Goal: Task Accomplishment & Management: Manage account settings

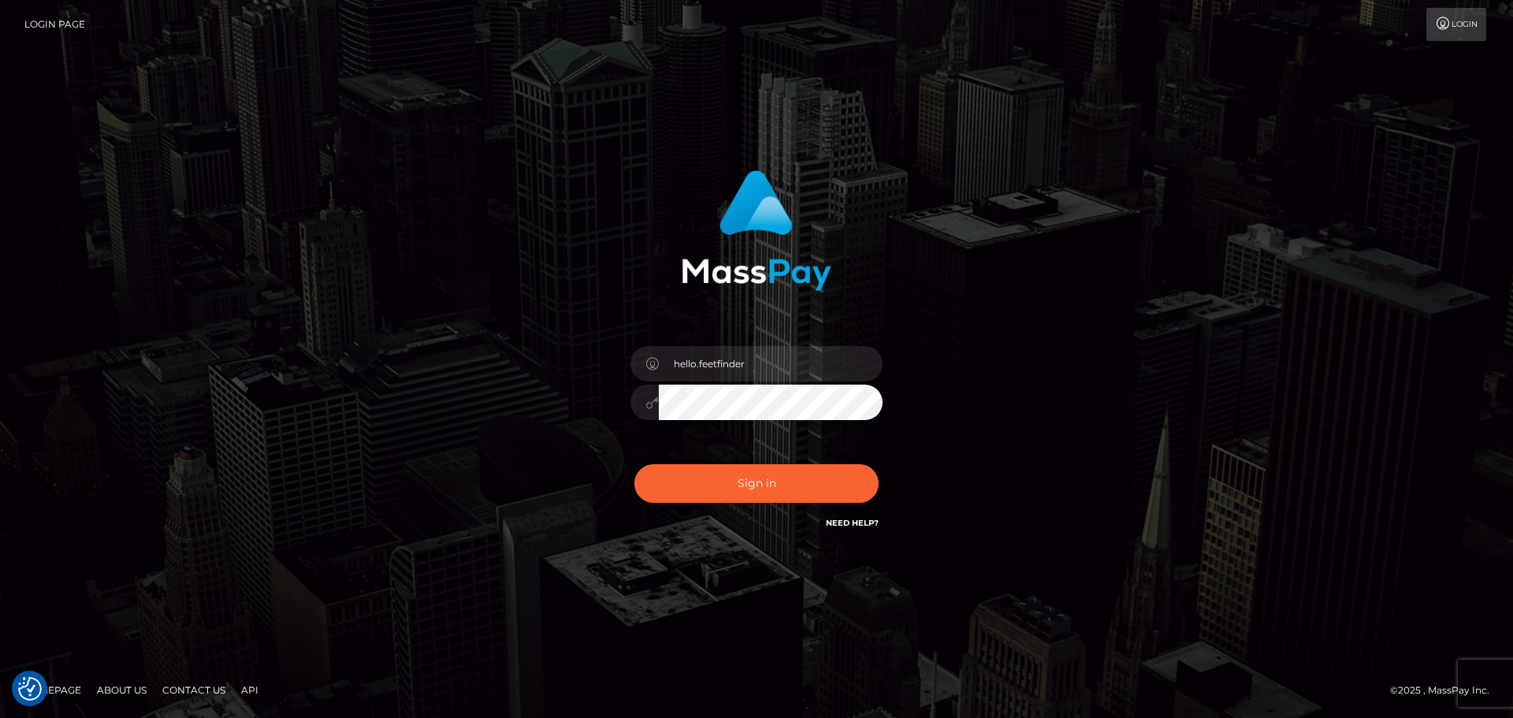
click at [756, 482] on button "Sign in" at bounding box center [756, 483] width 244 height 39
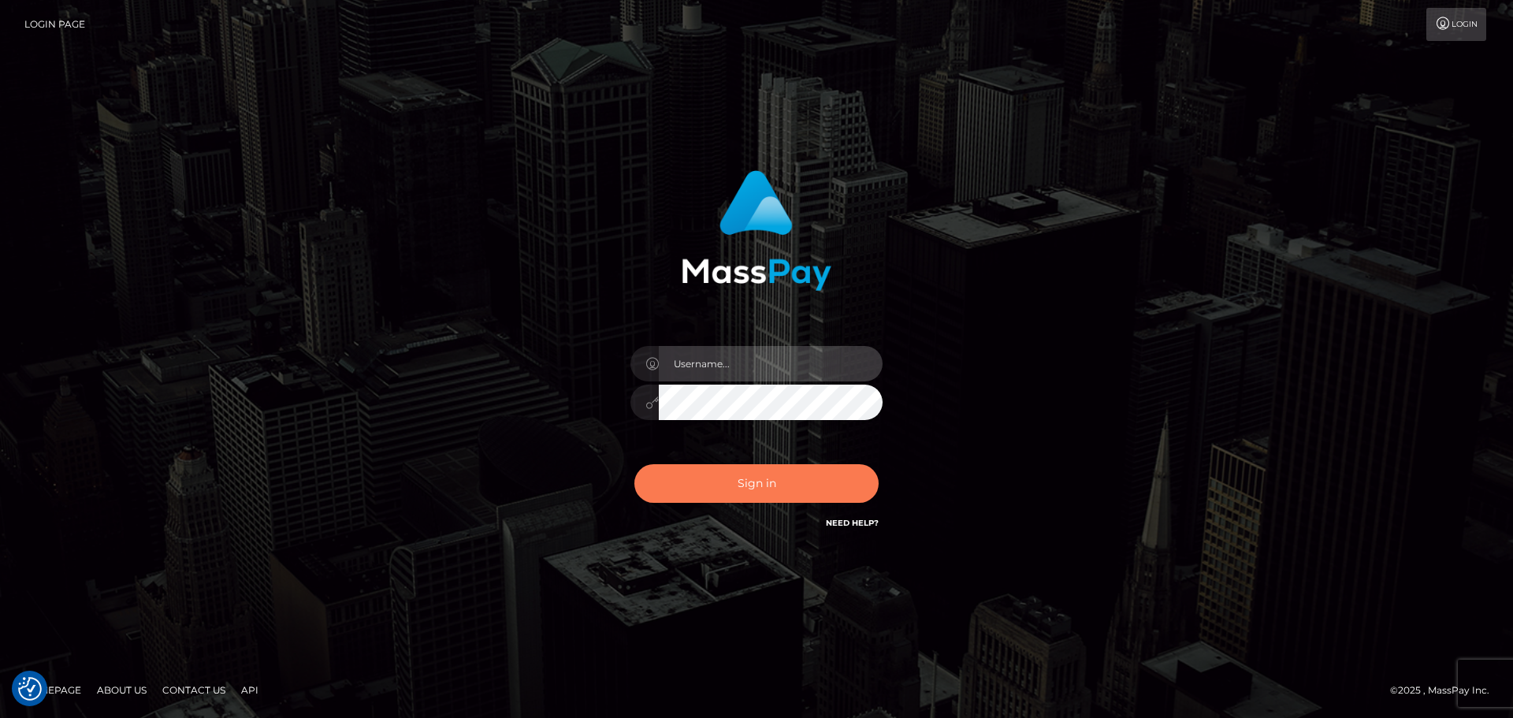
type input "hello.feetfinder"
click at [744, 489] on button "Sign in" at bounding box center [756, 483] width 244 height 39
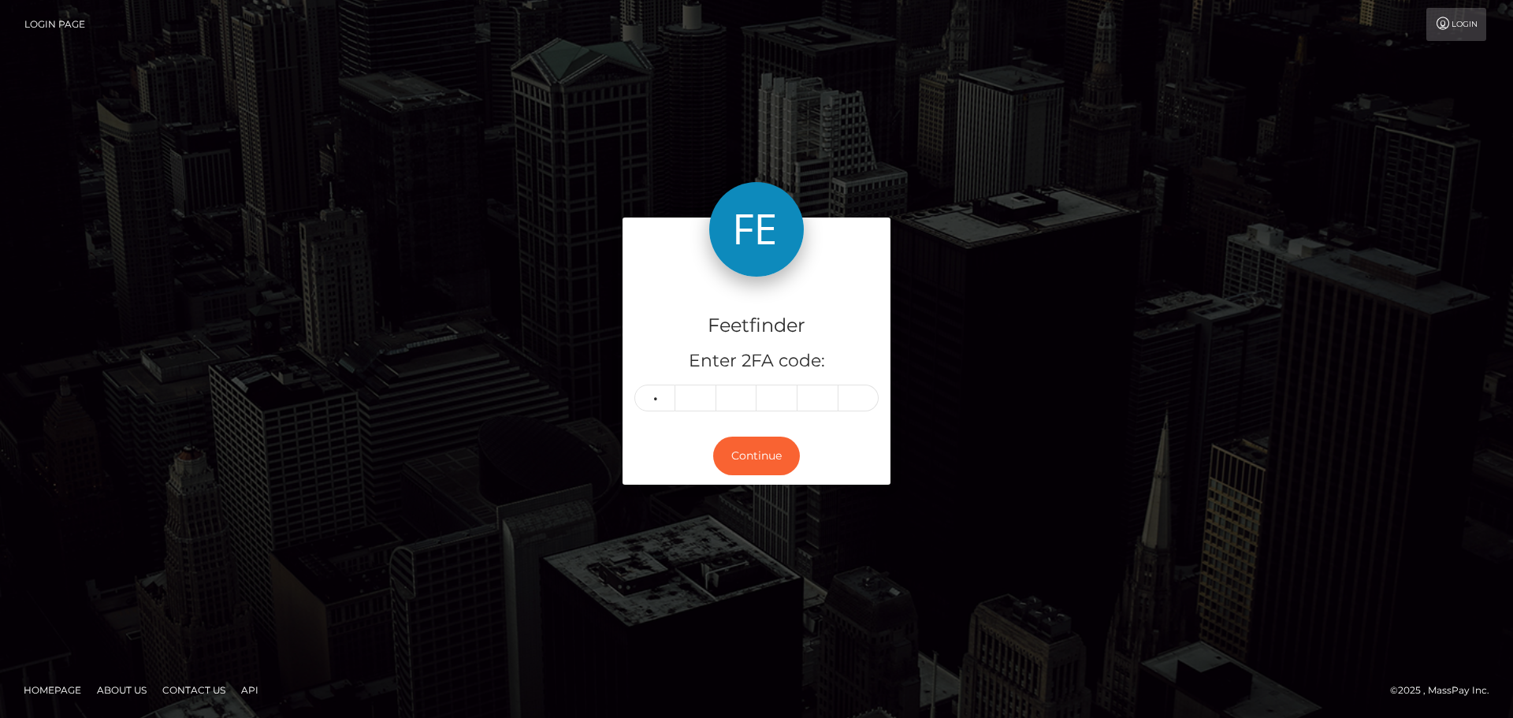
type input "2"
type input "9"
type input "0"
type input "2"
type input "4"
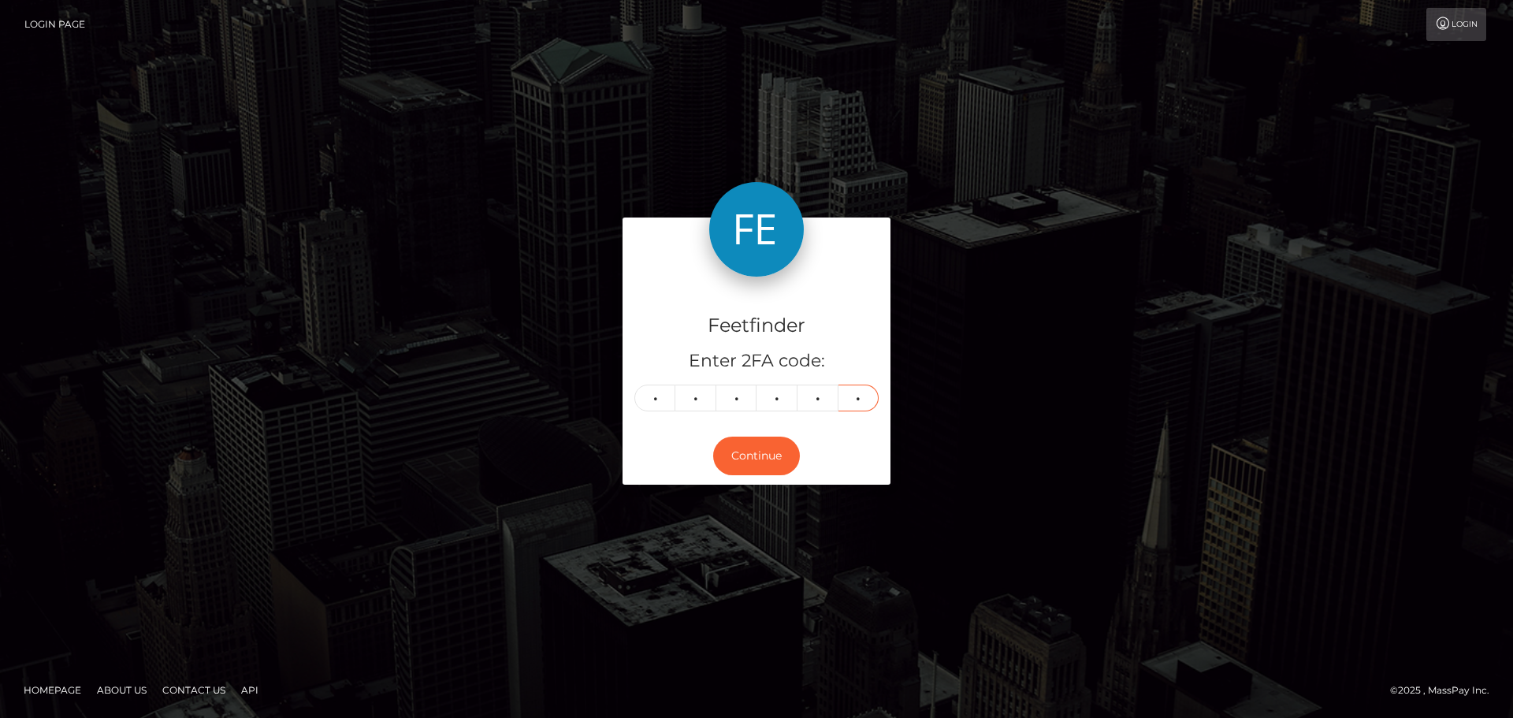
type input "9"
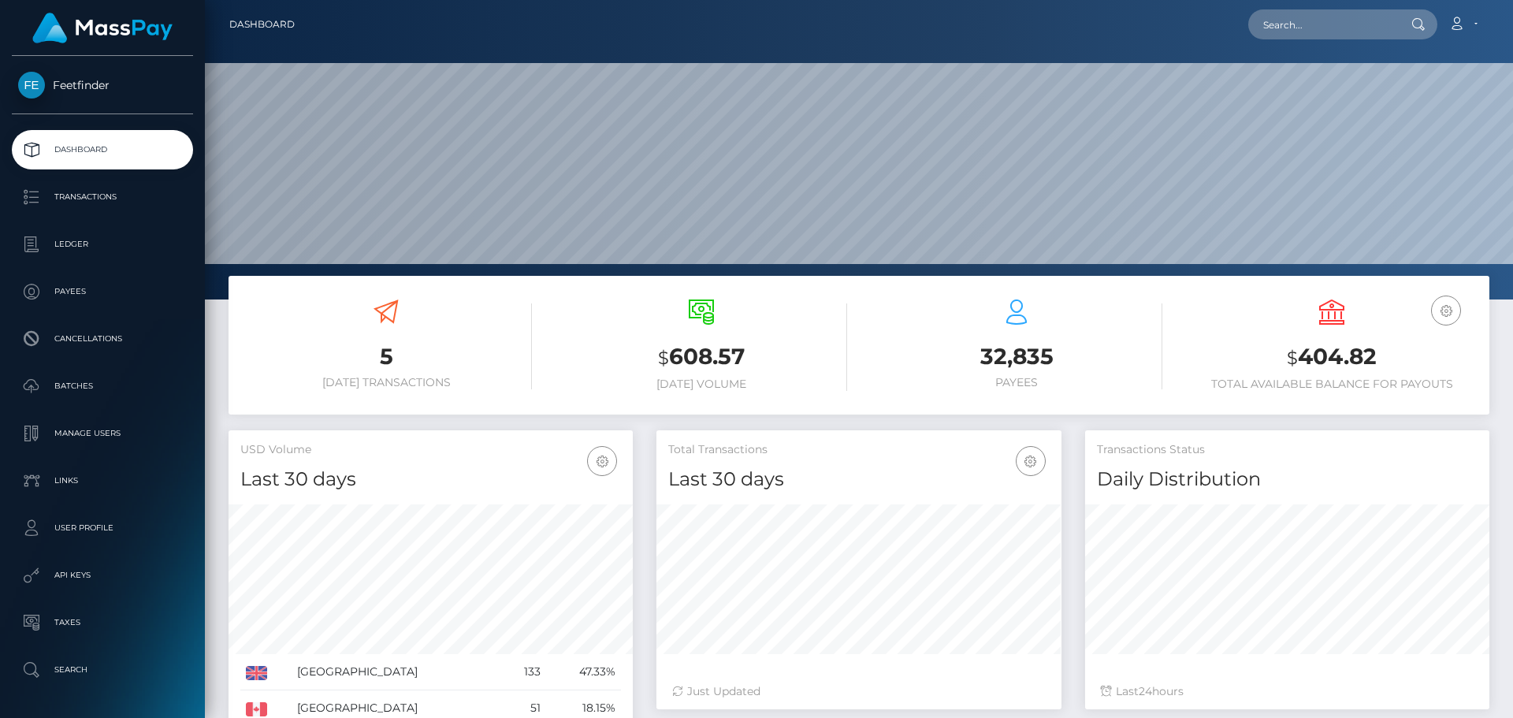
scroll to position [280, 405]
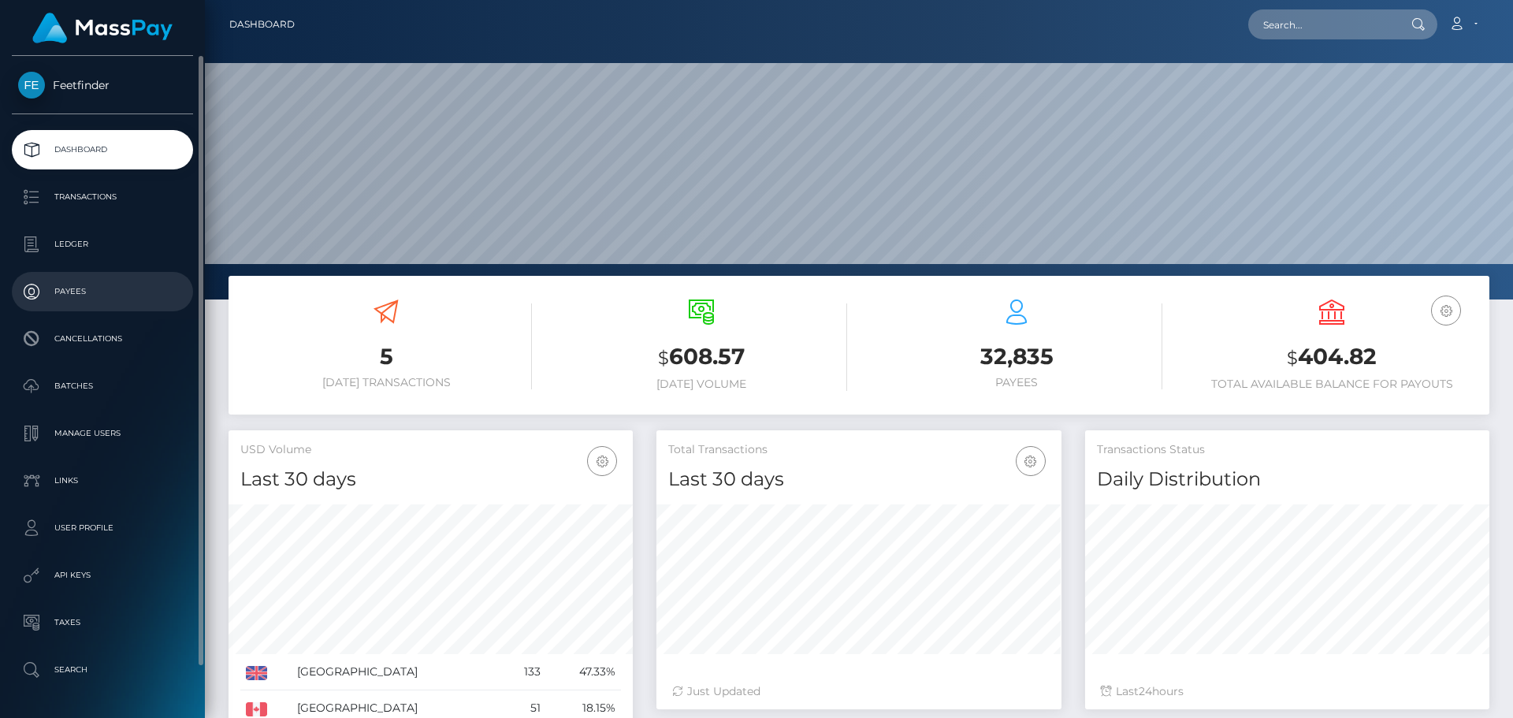
click at [97, 310] on link "Payees" at bounding box center [102, 291] width 181 height 39
click at [98, 310] on link "Payees" at bounding box center [102, 291] width 181 height 39
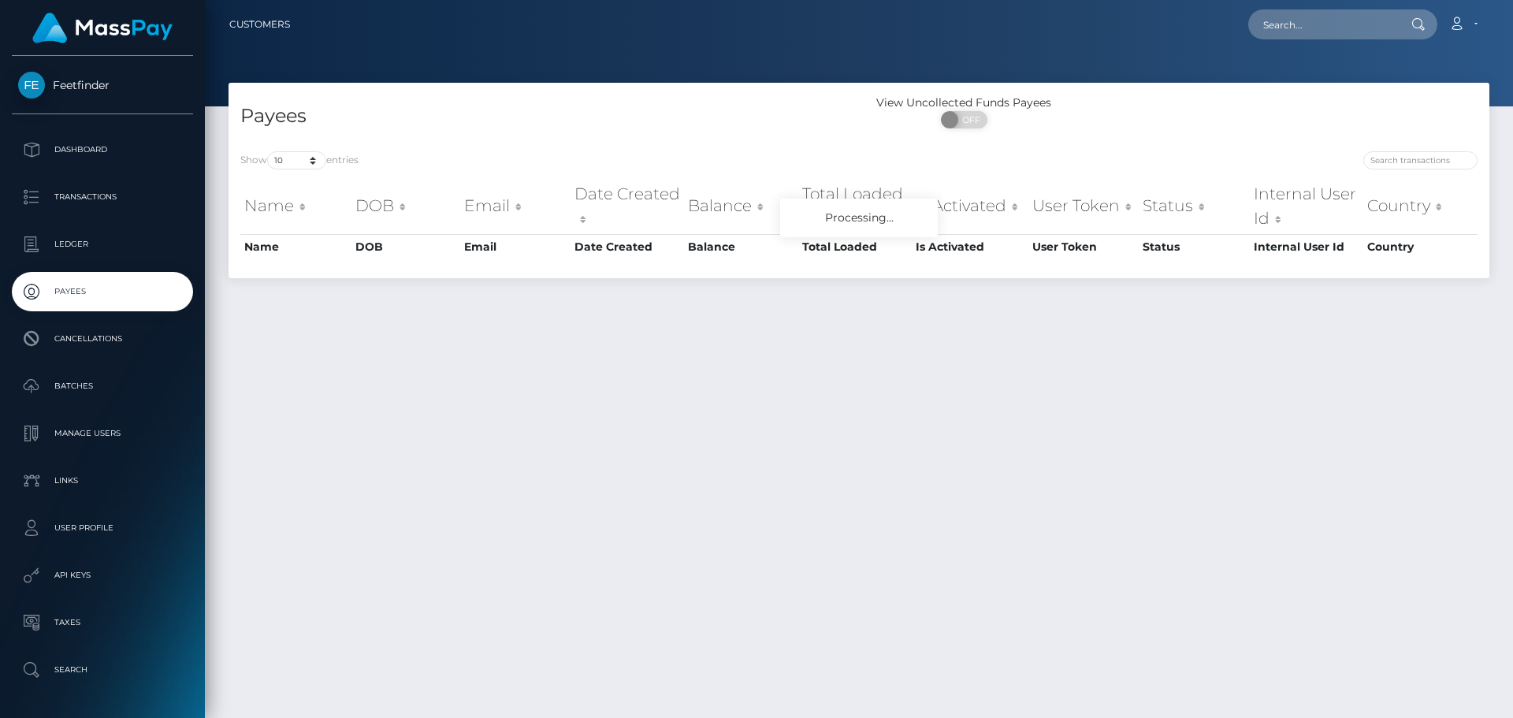
click at [1406, 158] on input "search" at bounding box center [1420, 160] width 114 height 18
type input "b260d8d6-71ec-11f0-87f1-0266f44cc279"
